Goal: Transaction & Acquisition: Purchase product/service

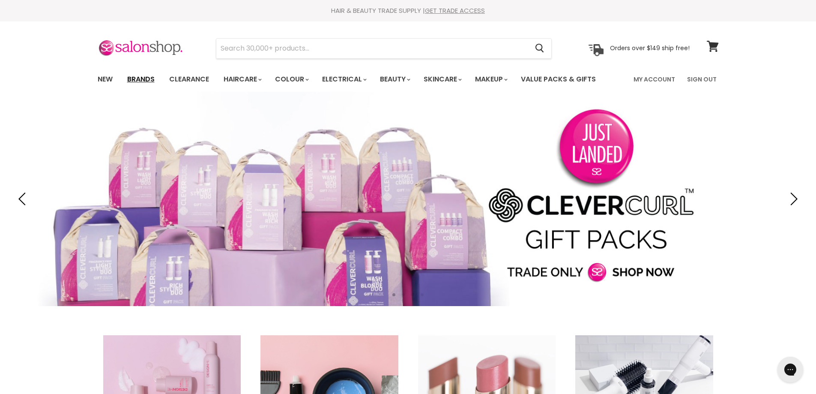
click at [148, 83] on link "Brands" at bounding box center [141, 79] width 40 height 18
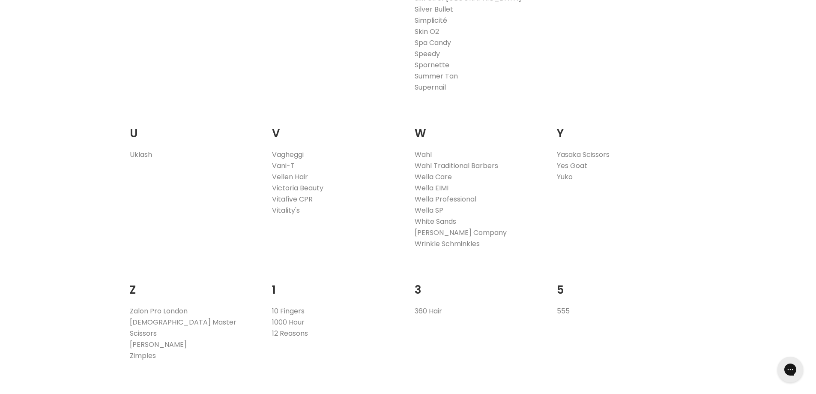
scroll to position [1629, 0]
click at [421, 153] on link "Wahl" at bounding box center [423, 154] width 17 height 10
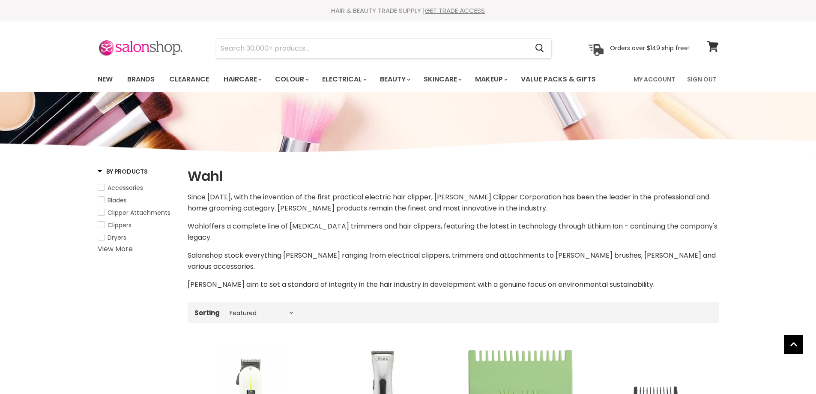
select select "manual"
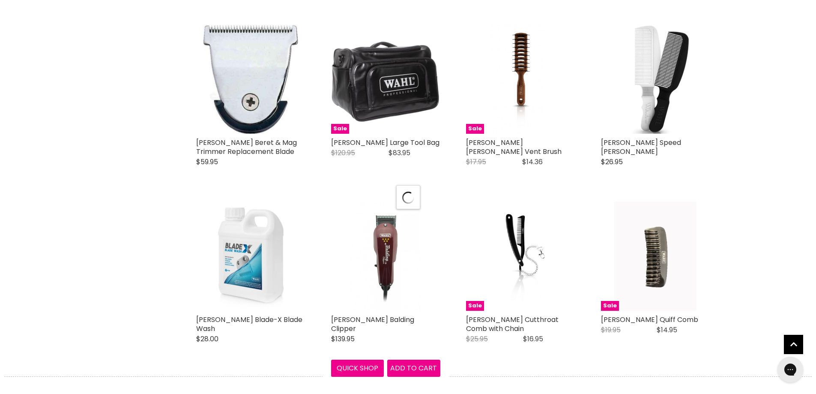
select select "manual"
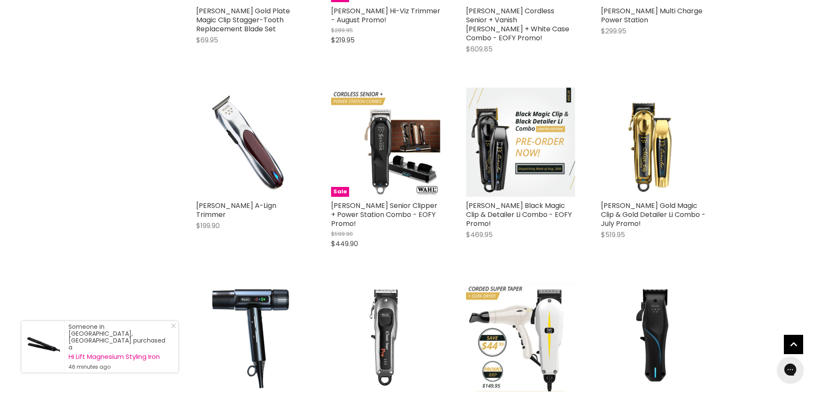
scroll to position [3685, 0]
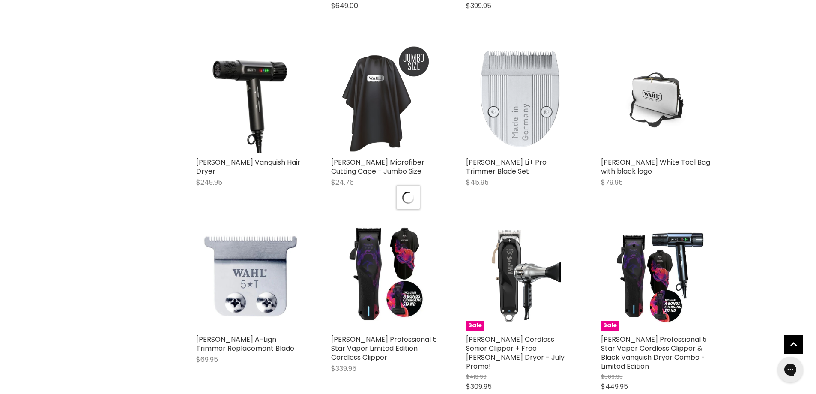
scroll to position [4457, 0]
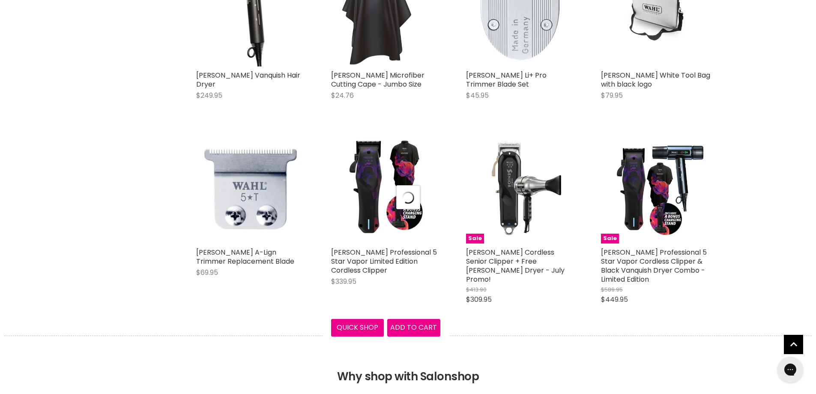
select select "manual"
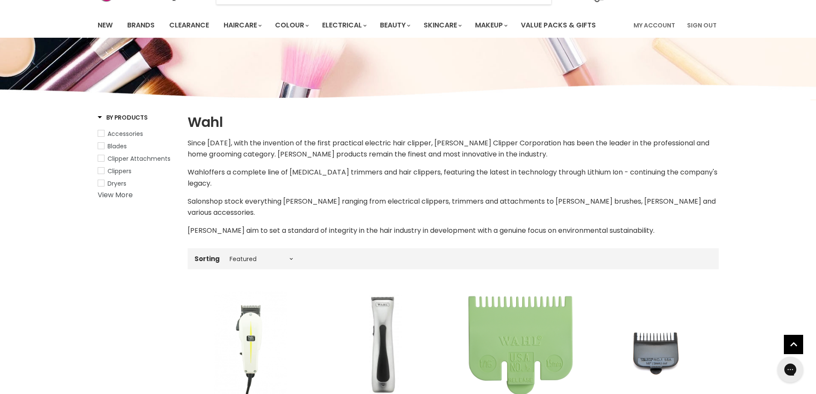
scroll to position [0, 0]
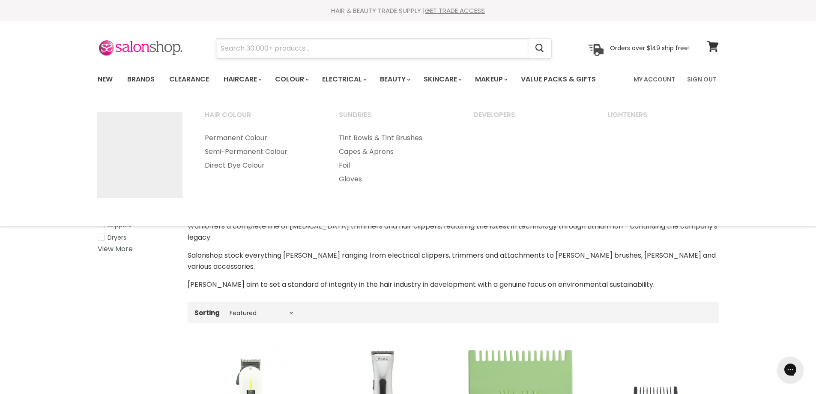
click at [306, 45] on input "Search" at bounding box center [372, 49] width 312 height 20
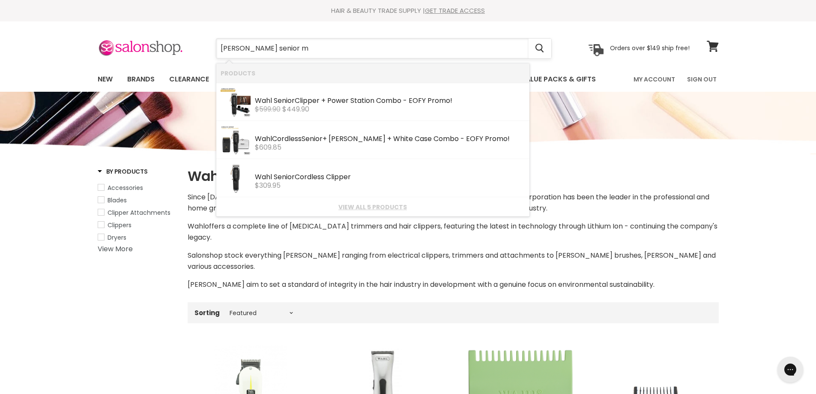
type input "[PERSON_NAME] senior me"
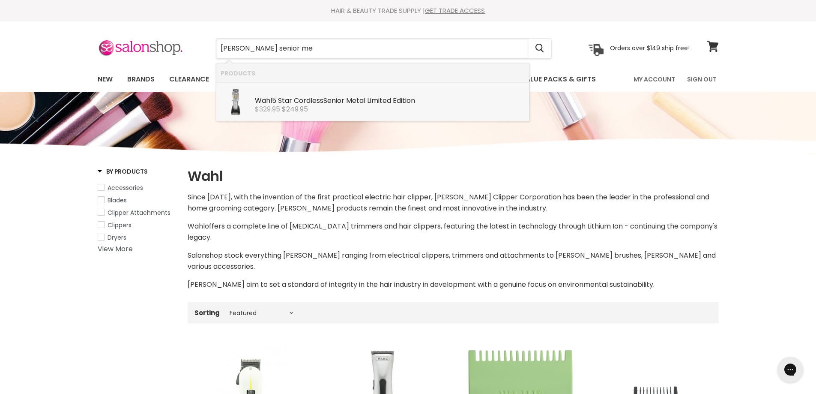
click at [316, 105] on div "[PERSON_NAME] 5 Star Cordless Senior Me tal Limited Edition" at bounding box center [390, 101] width 270 height 9
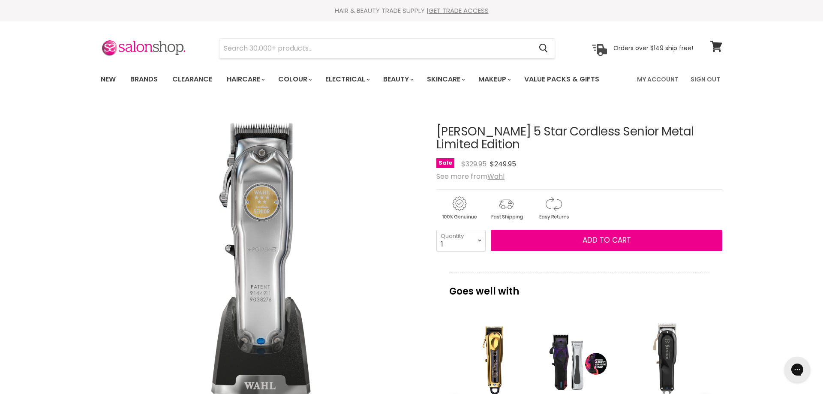
click at [380, 330] on img "Wahl 5 Star Cordless Senior Metal Limited Edition image. Click or Scroll to Zoo…" at bounding box center [261, 263] width 320 height 320
